Goal: Transaction & Acquisition: Purchase product/service

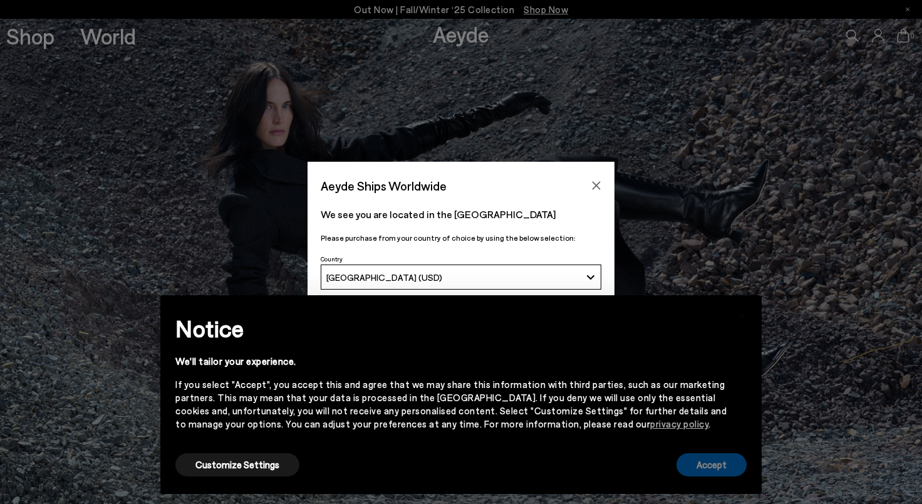
click at [706, 465] on button "Accept" at bounding box center [711, 464] width 70 height 23
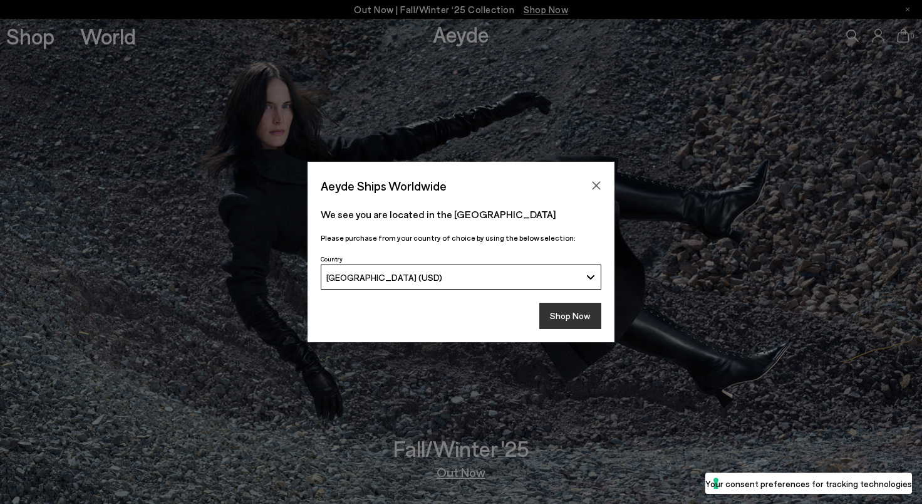
click at [589, 321] on button "Shop Now" at bounding box center [570, 315] width 62 height 26
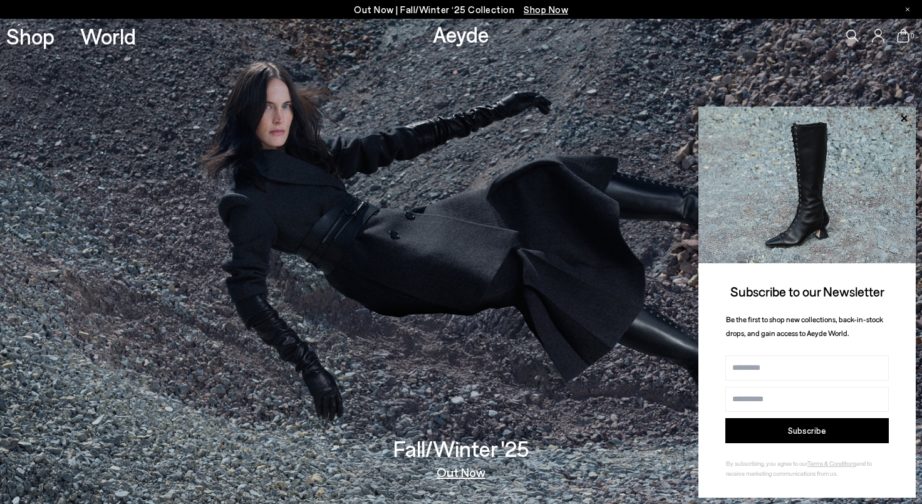
click at [846, 35] on icon at bounding box center [852, 35] width 13 height 13
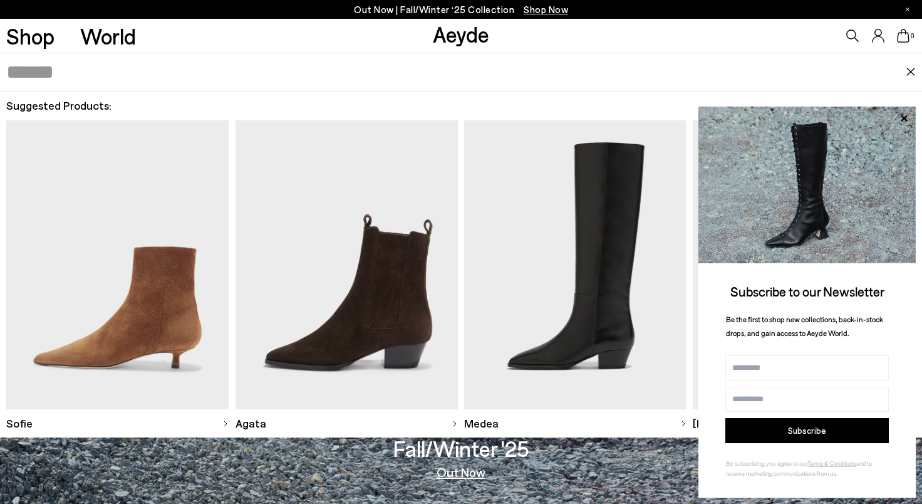
click at [664, 470] on img at bounding box center [461, 261] width 922 height 485
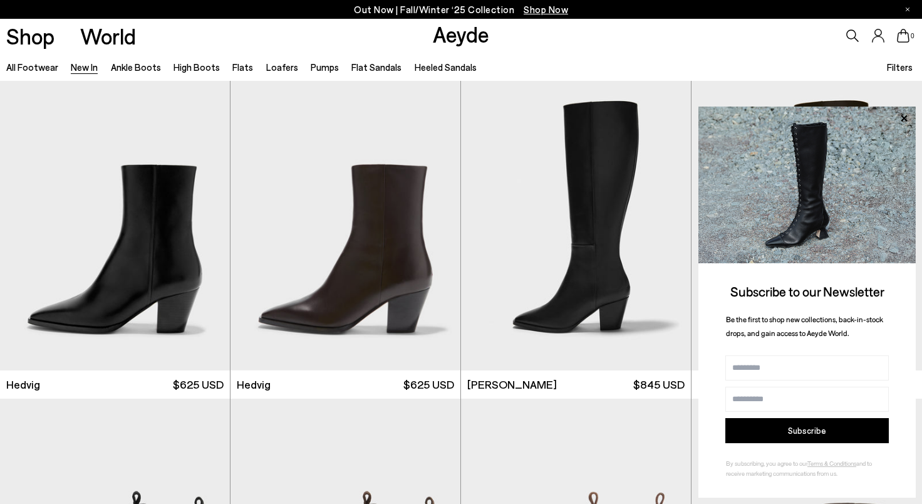
click at [849, 34] on icon at bounding box center [852, 35] width 13 height 13
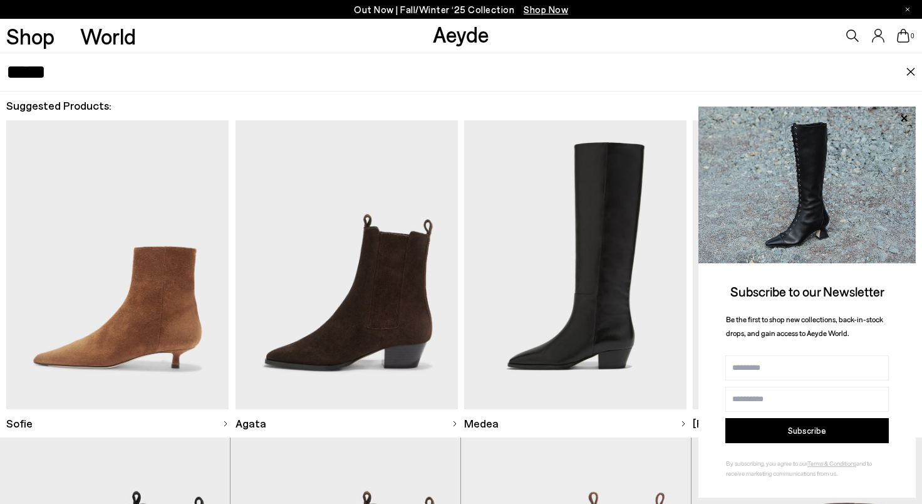
type input "*****"
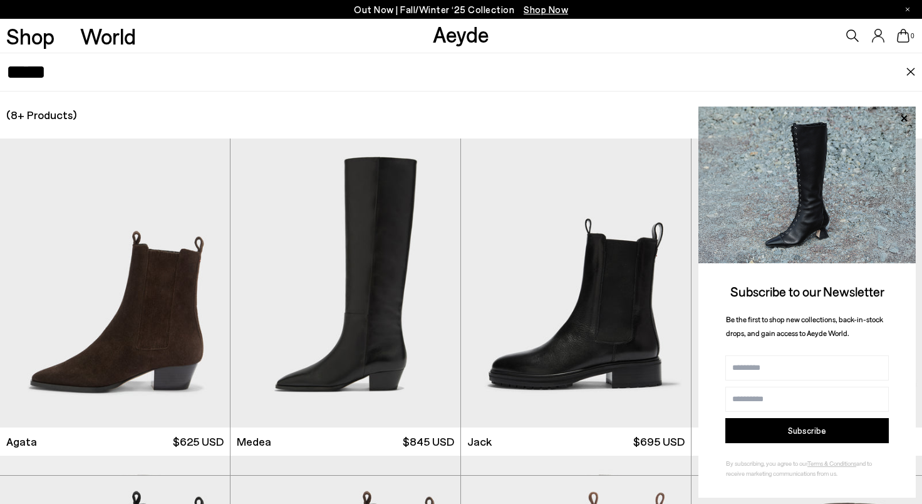
click at [907, 71] on img at bounding box center [911, 72] width 10 height 9
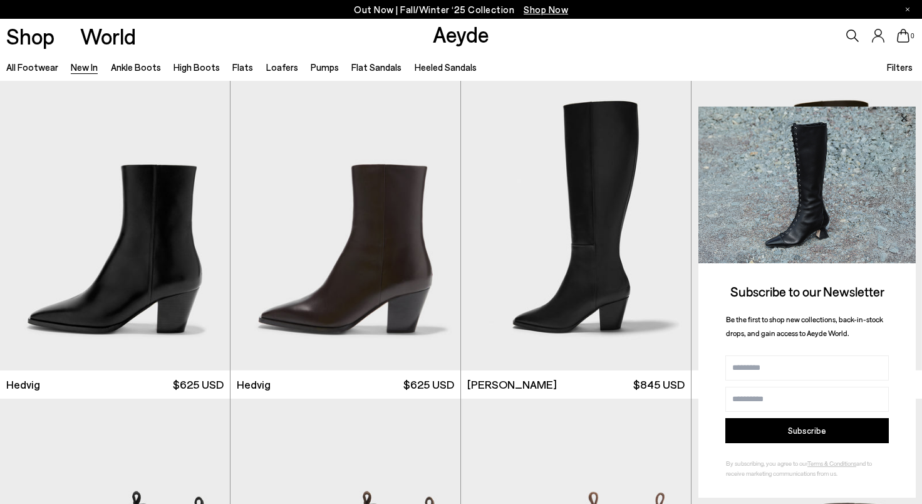
click at [902, 117] on icon at bounding box center [904, 118] width 16 height 16
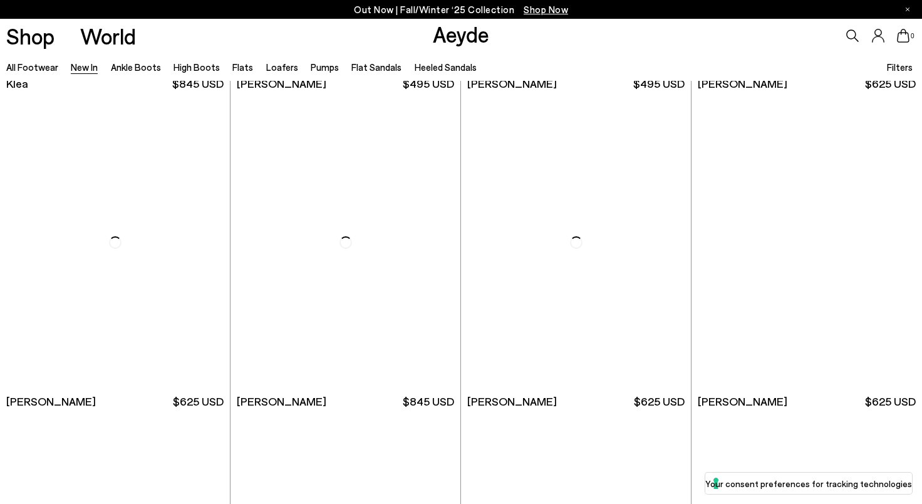
scroll to position [2225, 0]
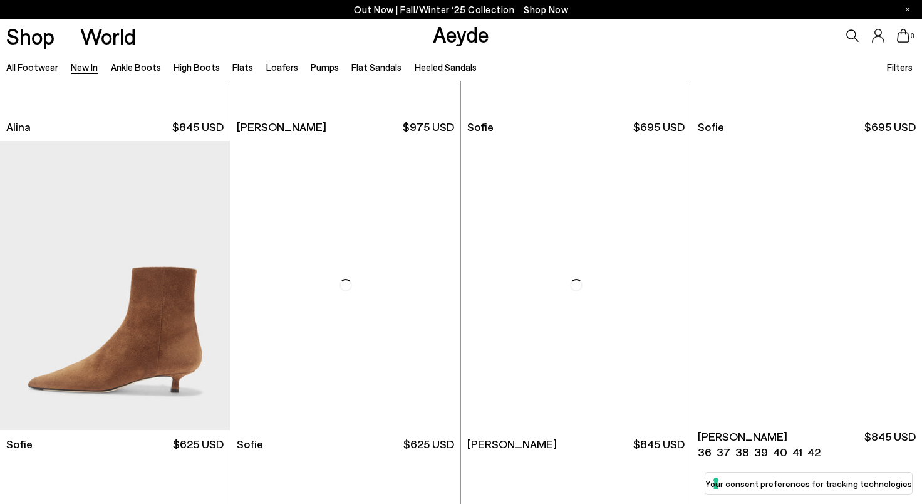
scroll to position [4277, 0]
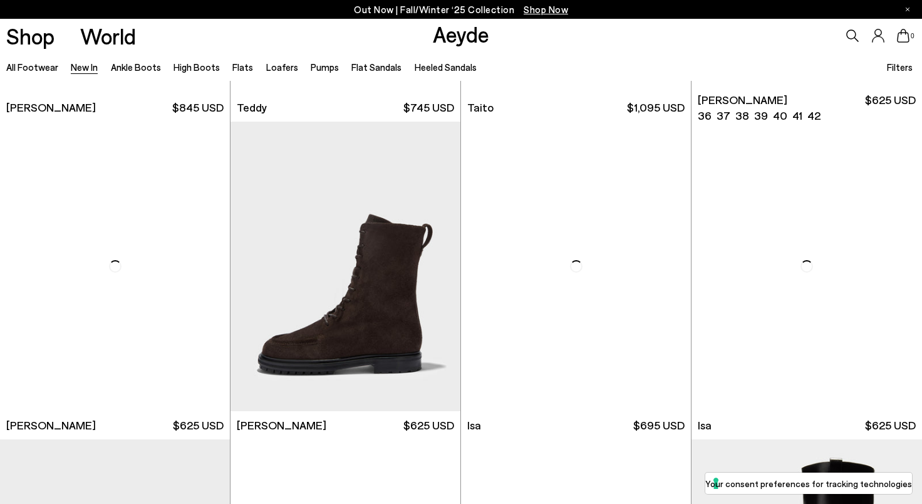
scroll to position [6001, 0]
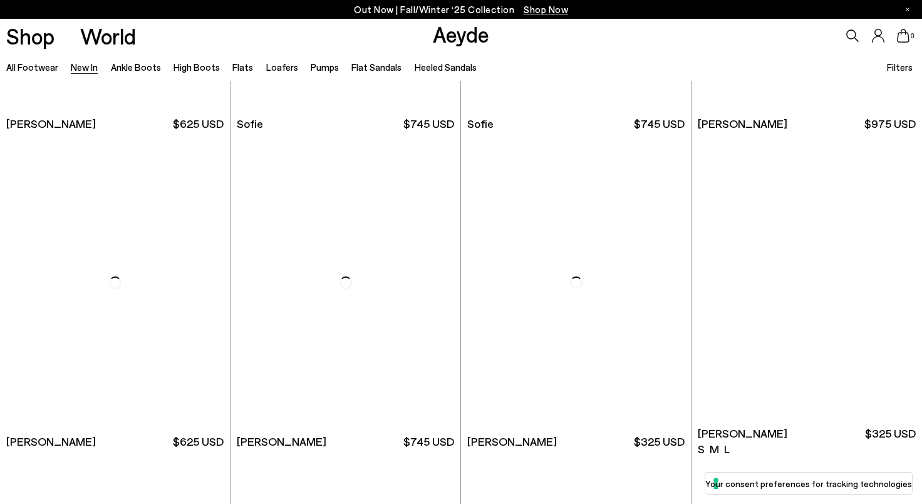
scroll to position [7872, 0]
